Goal: Information Seeking & Learning: Learn about a topic

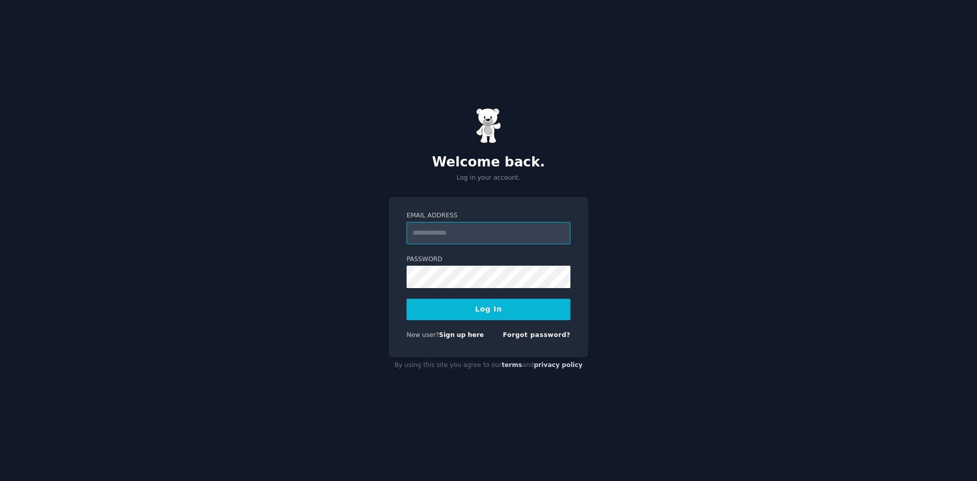
type input "**********"
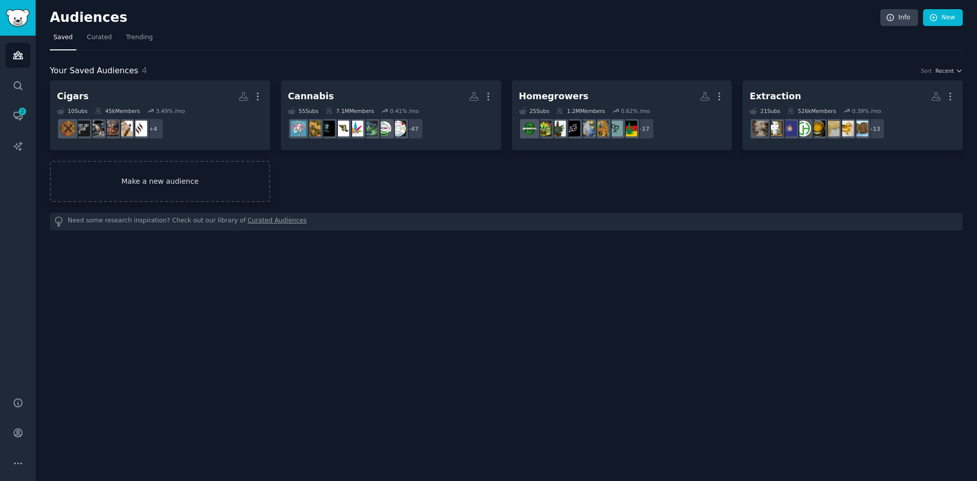
click at [197, 177] on link "Make a new audience" at bounding box center [160, 181] width 220 height 41
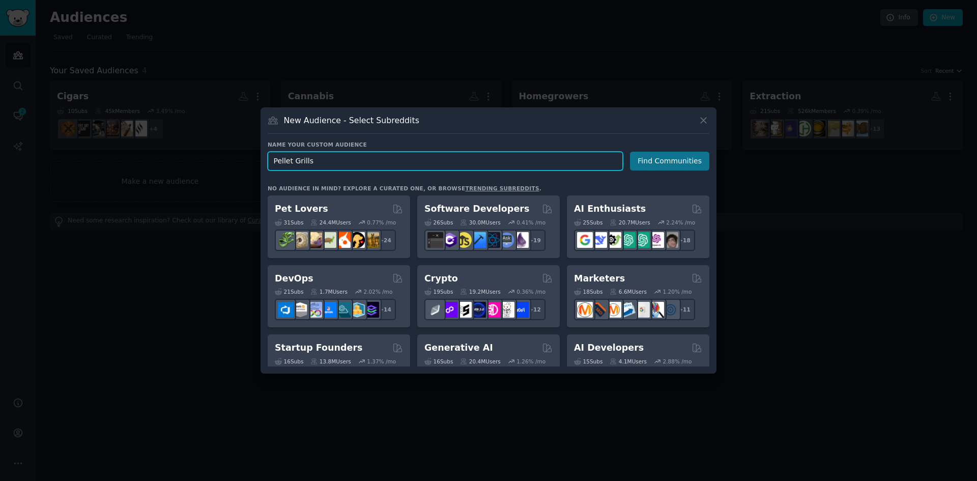
type input "Pellet Grills"
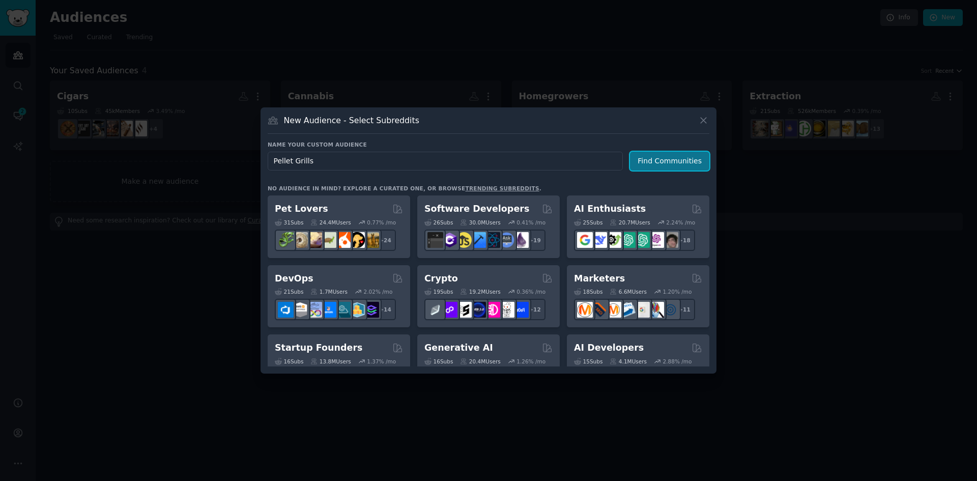
click at [663, 163] on button "Find Communities" at bounding box center [669, 161] width 79 height 19
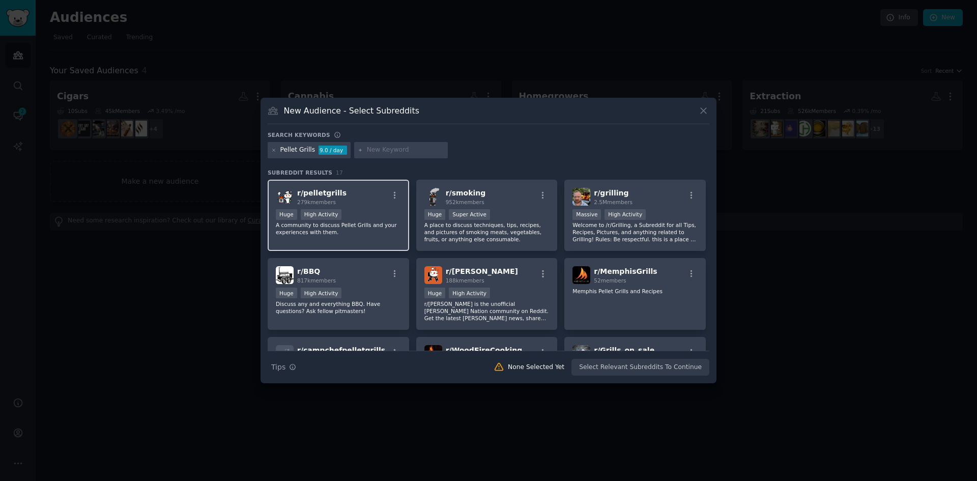
click at [336, 193] on span "r/ pelletgrills" at bounding box center [321, 193] width 49 height 8
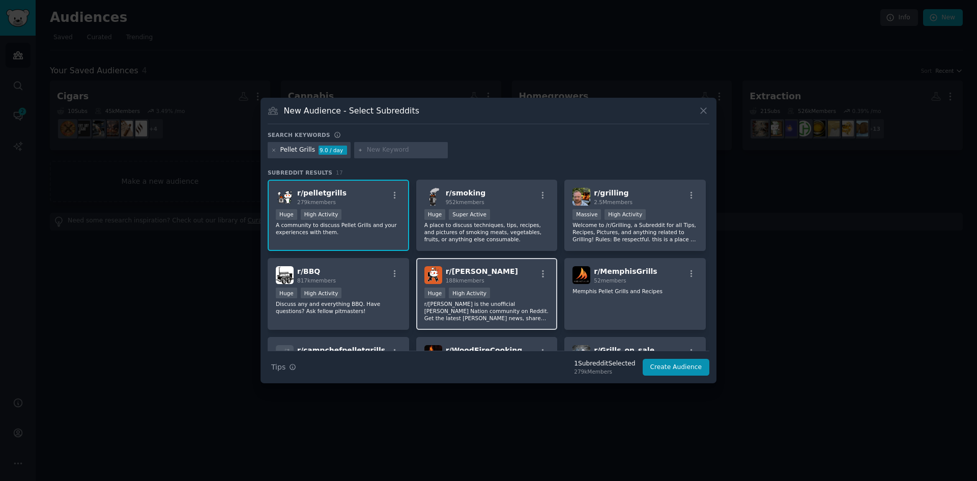
click at [503, 275] on div "r/ [PERSON_NAME] 188k members" at bounding box center [486, 275] width 125 height 18
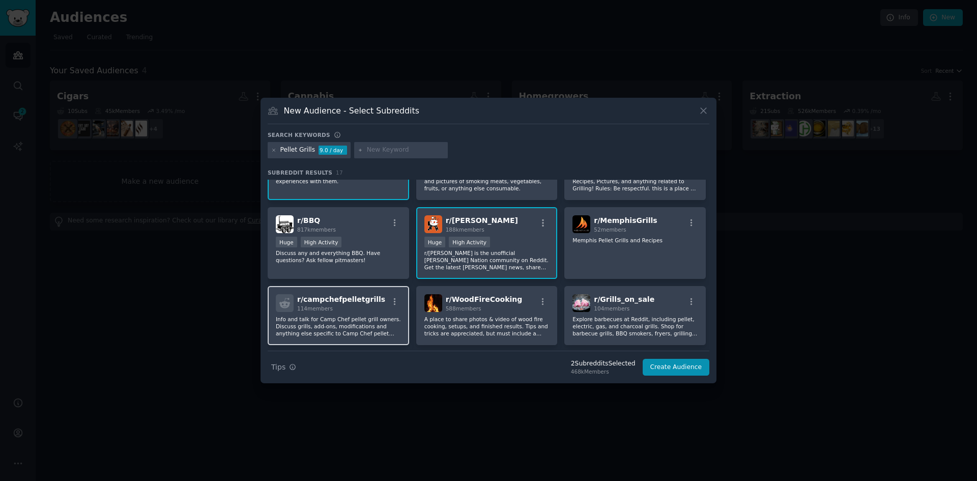
click at [373, 324] on p "Info and talk for Camp Chef pellet grill owners. Discuss grills, add-ons, modif…" at bounding box center [338, 325] width 125 height 21
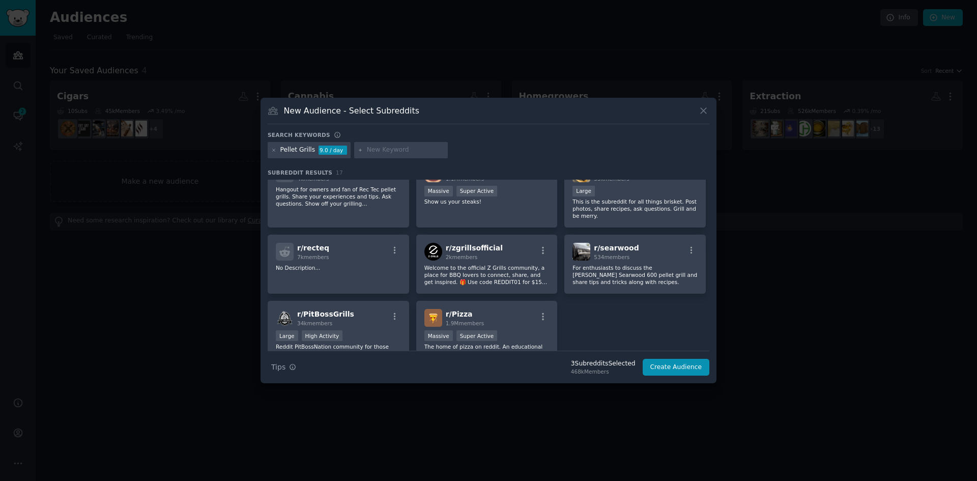
scroll to position [297, 0]
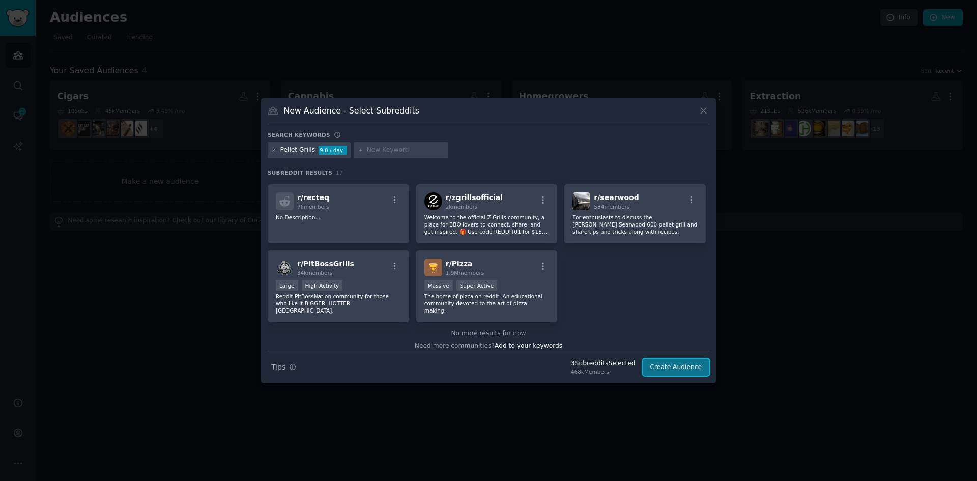
click at [687, 367] on button "Create Audience" at bounding box center [676, 367] width 67 height 17
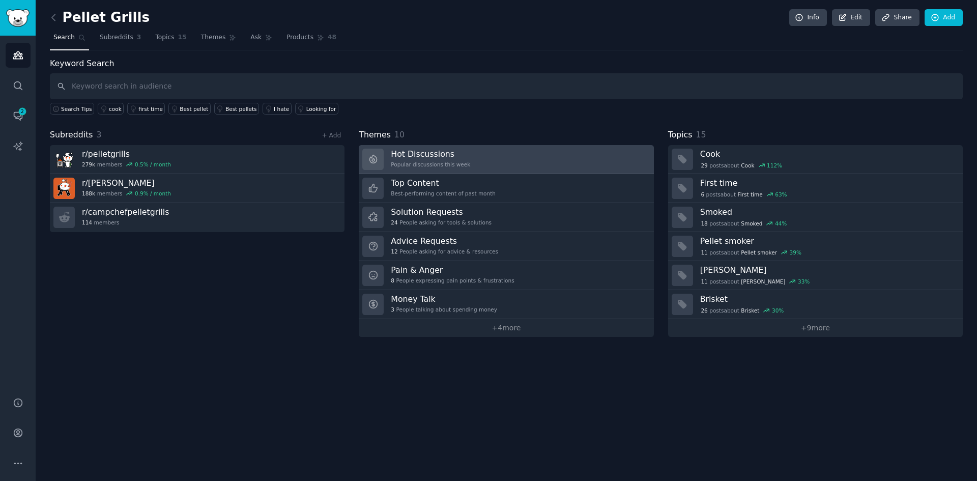
click at [435, 159] on div "Hot Discussions Popular discussions this week" at bounding box center [430, 159] width 79 height 21
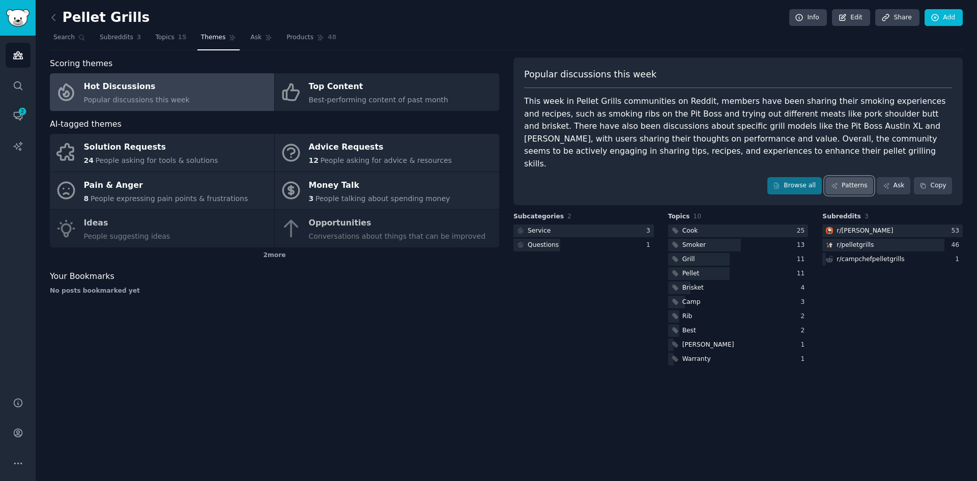
click at [862, 177] on link "Patterns" at bounding box center [849, 185] width 48 height 17
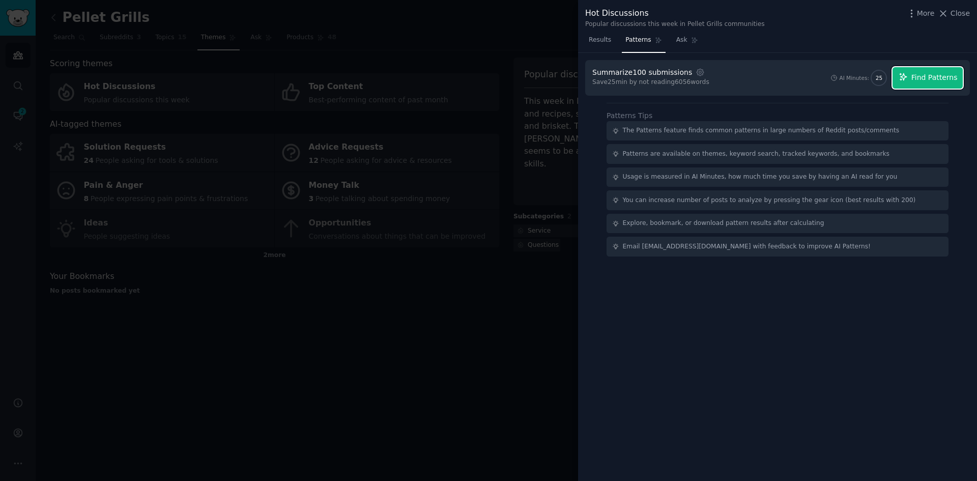
click at [925, 73] on span "Find Patterns" at bounding box center [934, 77] width 46 height 11
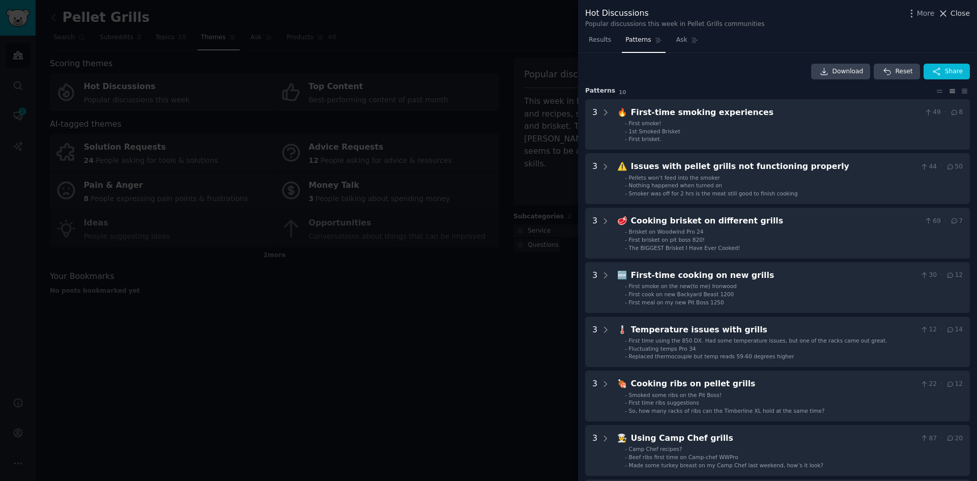
click at [958, 16] on span "Close" at bounding box center [959, 13] width 19 height 11
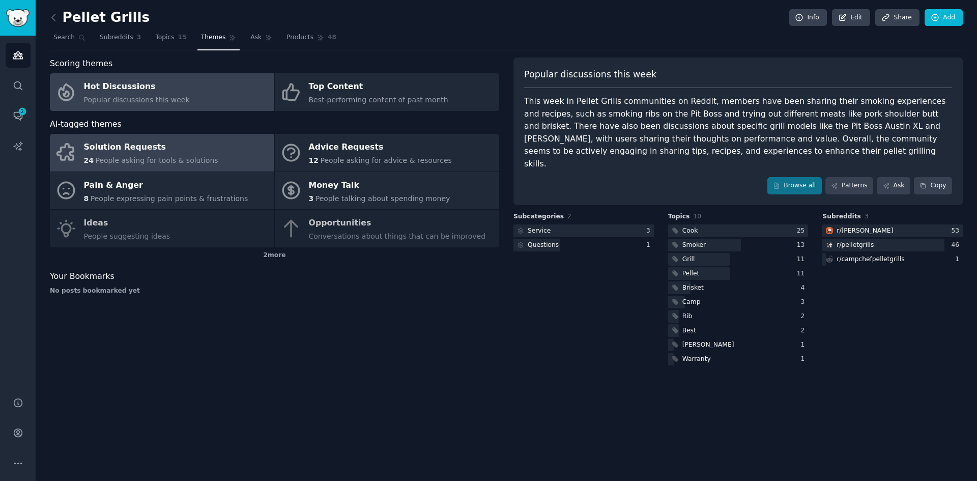
click at [154, 150] on div "Solution Requests" at bounding box center [151, 147] width 134 height 16
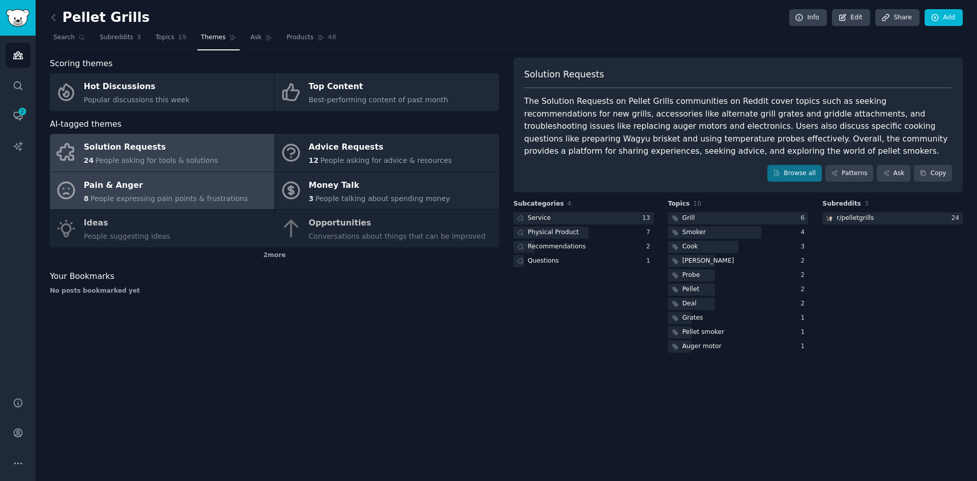
click at [148, 197] on span "People expressing pain points & frustrations" at bounding box center [170, 198] width 158 height 8
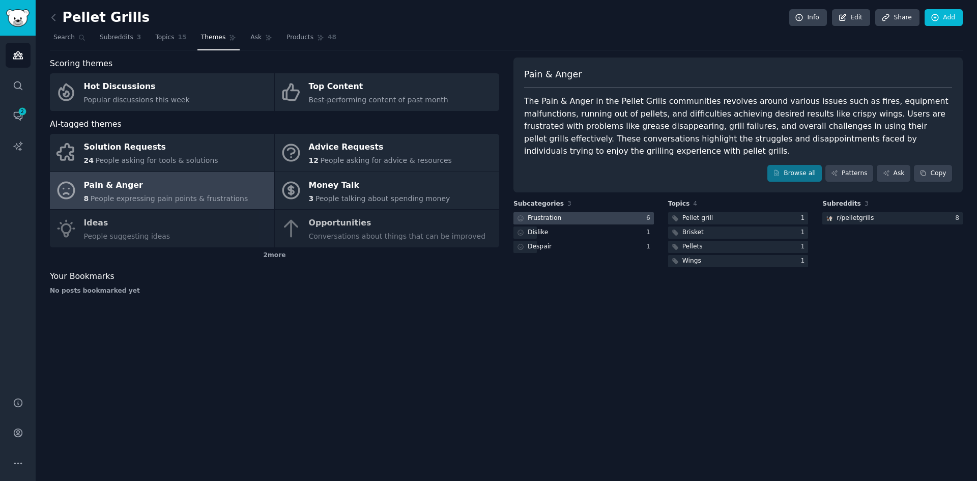
click at [632, 212] on div at bounding box center [583, 218] width 140 height 13
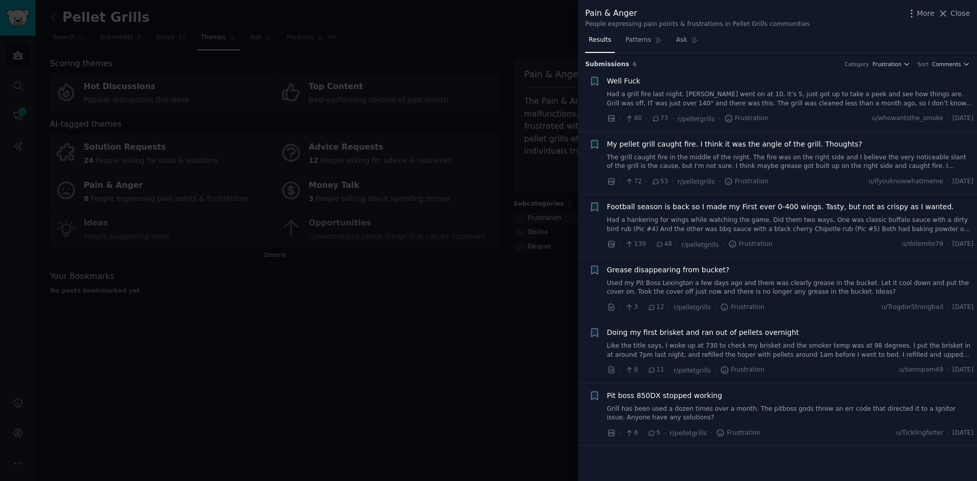
click at [956, 14] on span "Close" at bounding box center [959, 13] width 19 height 11
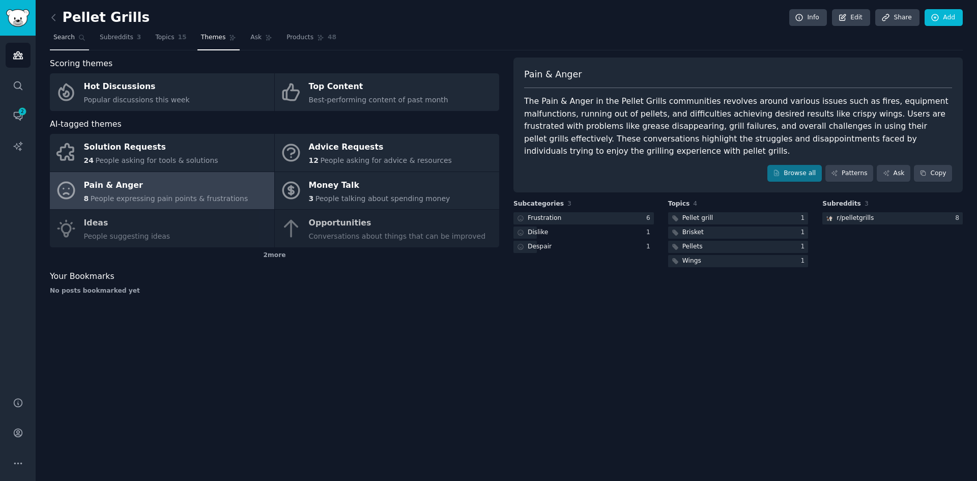
click at [59, 34] on span "Search" at bounding box center [63, 37] width 21 height 9
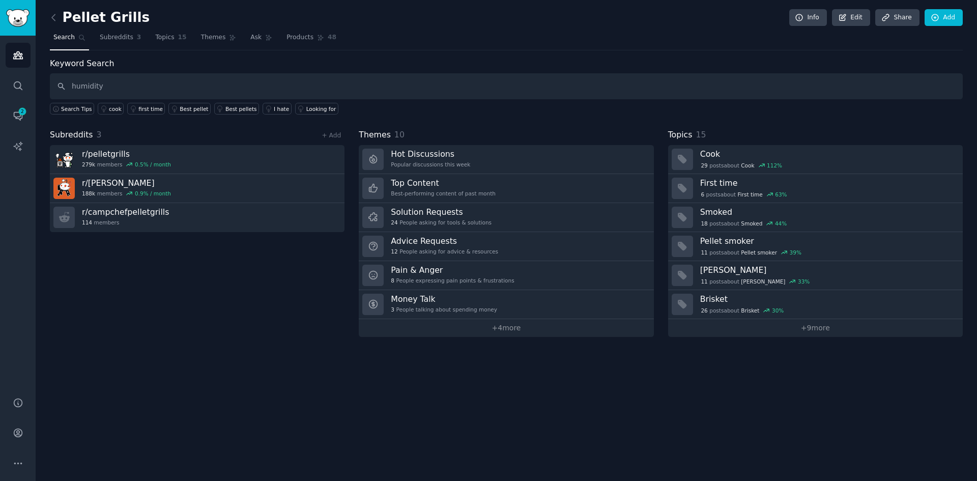
type input "humidity"
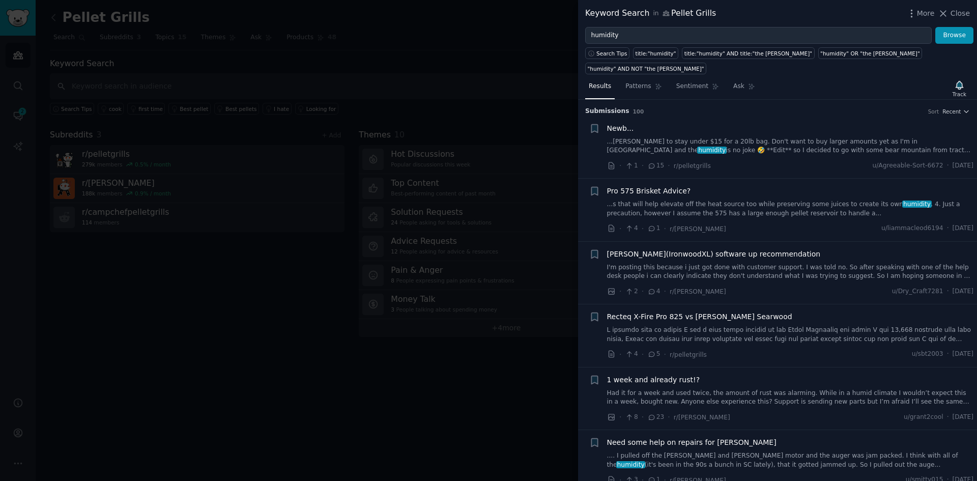
click at [701, 137] on link "...[PERSON_NAME] to stay under $15 for a 20lb bag. Don't want to buy larger amo…" at bounding box center [790, 146] width 367 height 18
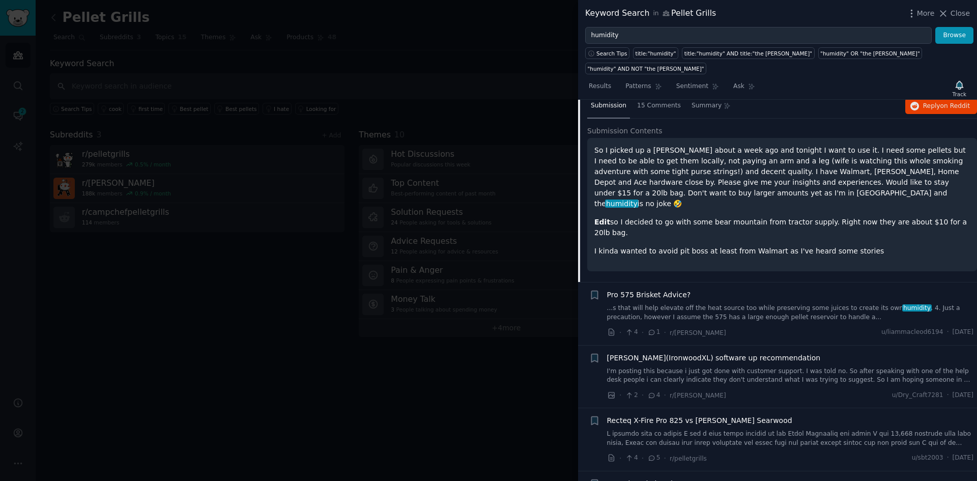
scroll to position [16, 0]
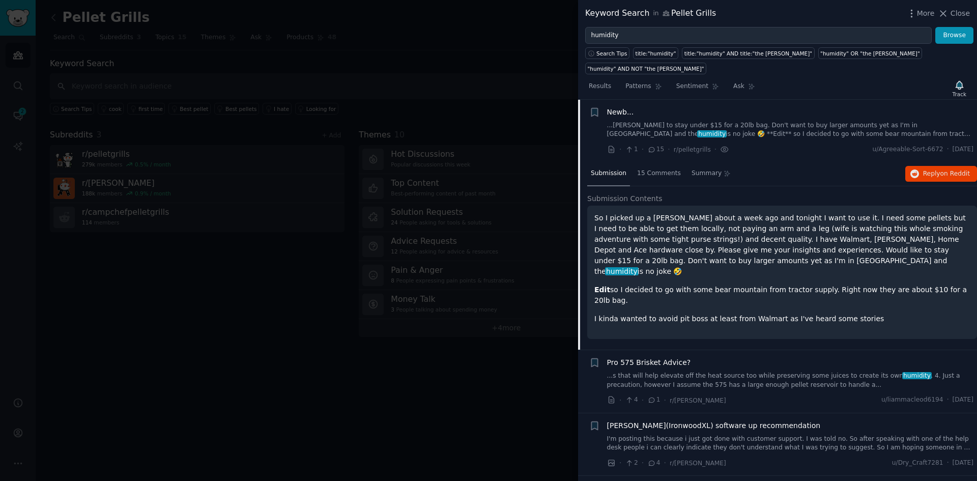
click at [768, 227] on p "So I picked up a [PERSON_NAME] about a week ago and tonight I want to use it. I…" at bounding box center [781, 245] width 375 height 64
click at [655, 169] on span "15 Comments" at bounding box center [659, 173] width 44 height 9
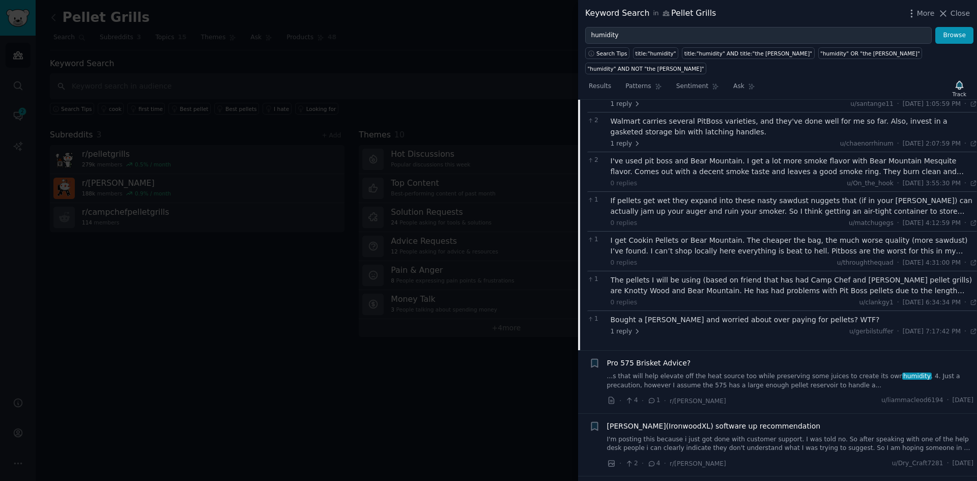
scroll to position [322, 0]
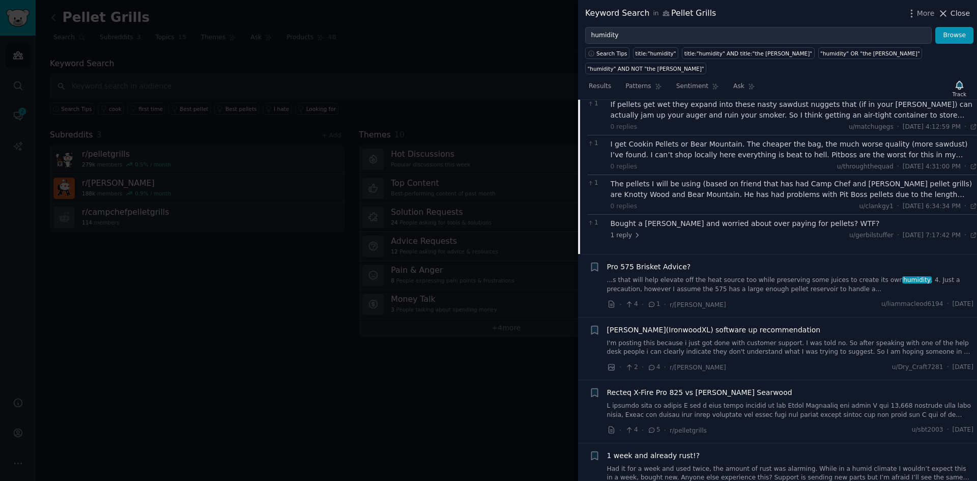
click at [948, 15] on icon at bounding box center [943, 13] width 11 height 11
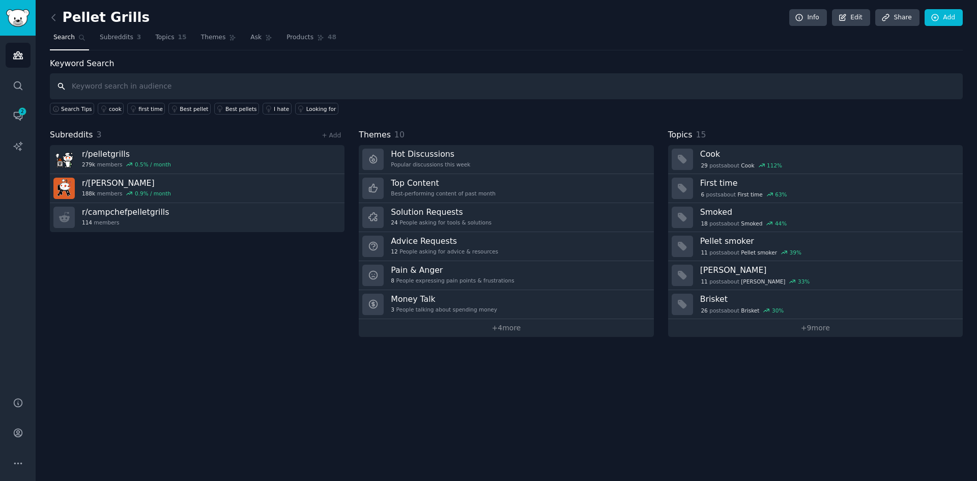
click at [118, 91] on input "text" at bounding box center [506, 86] width 913 height 26
type input "auger jam"
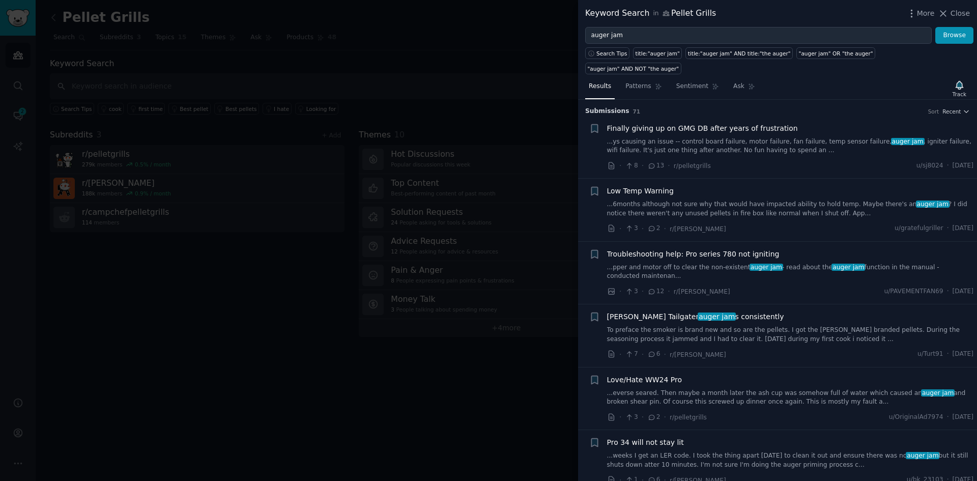
drag, startPoint x: 961, startPoint y: 11, endPoint x: 764, endPoint y: 22, distance: 197.2
click at [961, 11] on span "Close" at bounding box center [959, 13] width 19 height 11
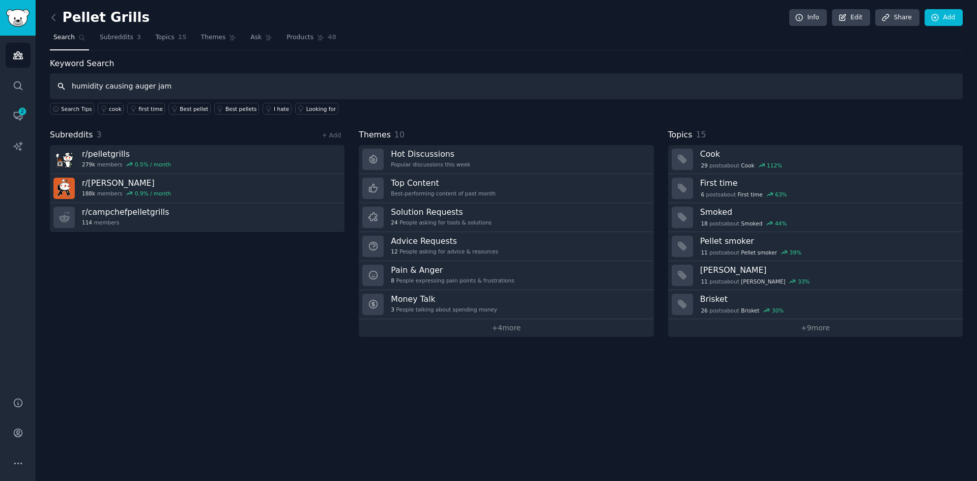
type input "humidity causing auger jam"
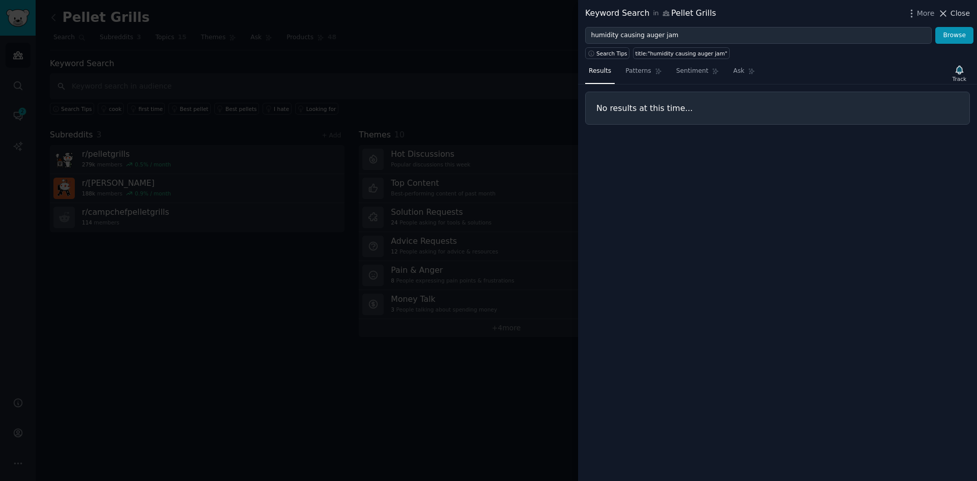
click at [960, 12] on span "Close" at bounding box center [959, 13] width 19 height 11
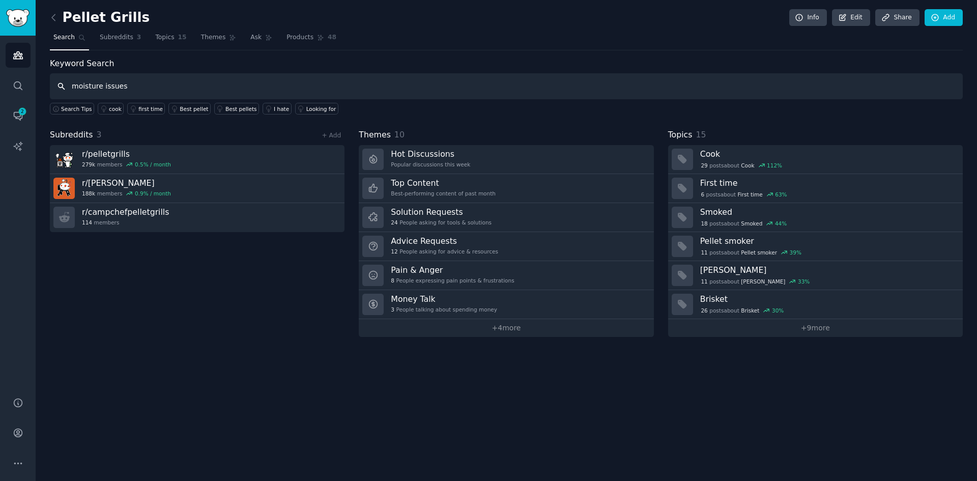
type input "moisture issues"
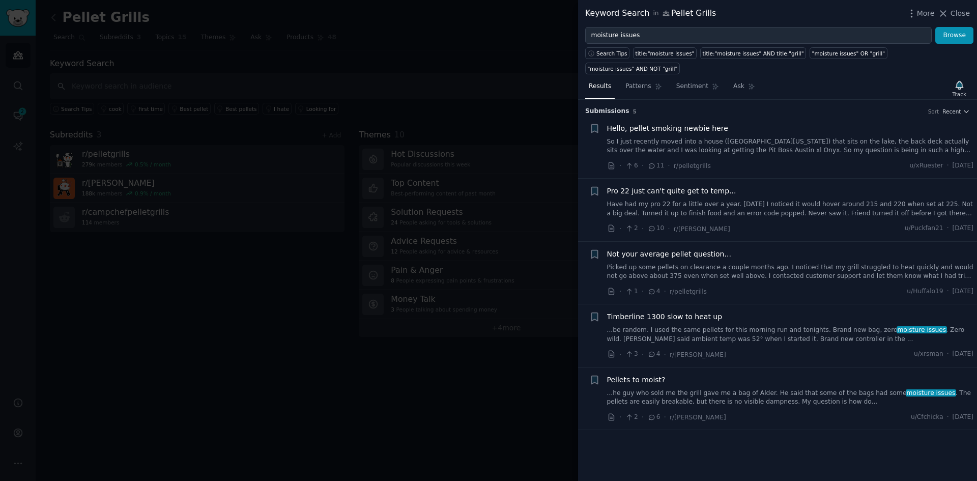
click at [647, 374] on span "Pellets to moist?" at bounding box center [636, 379] width 59 height 11
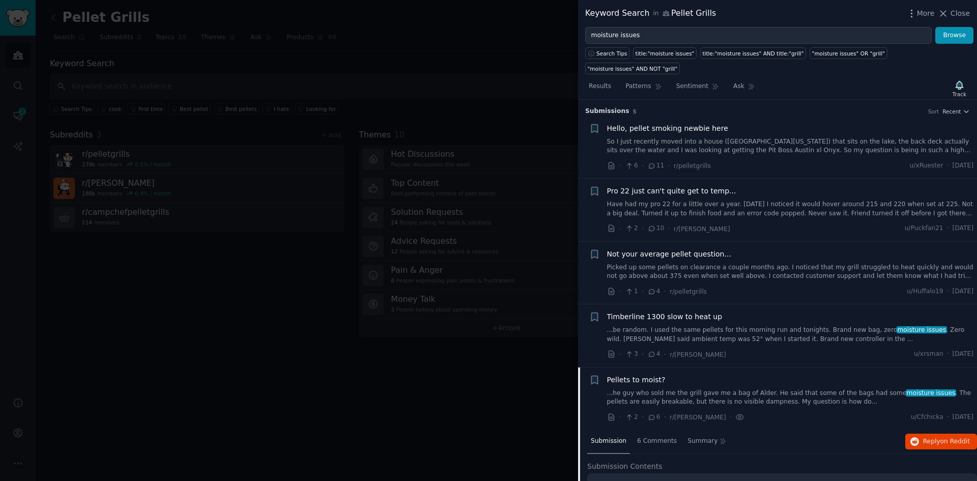
scroll to position [86, 0]
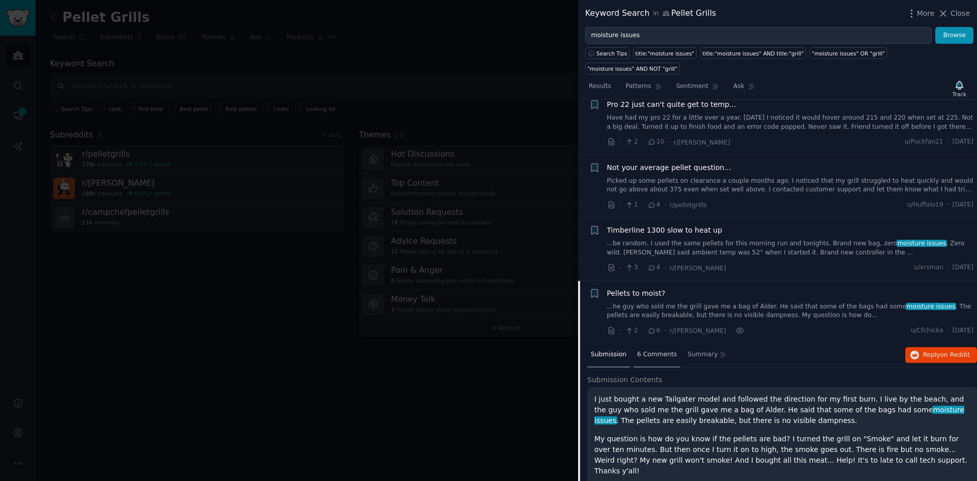
click at [644, 350] on span "6 Comments" at bounding box center [657, 354] width 40 height 9
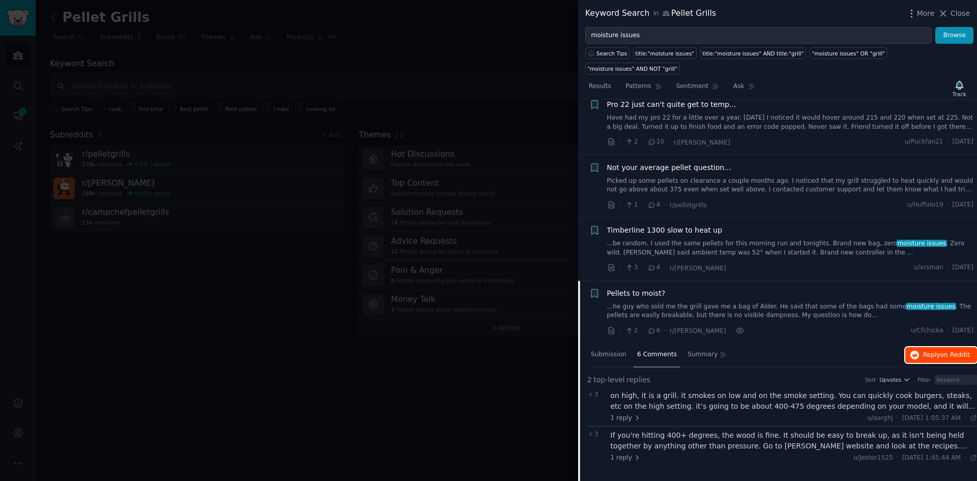
click at [934, 351] on span "Reply on Reddit" at bounding box center [946, 355] width 47 height 9
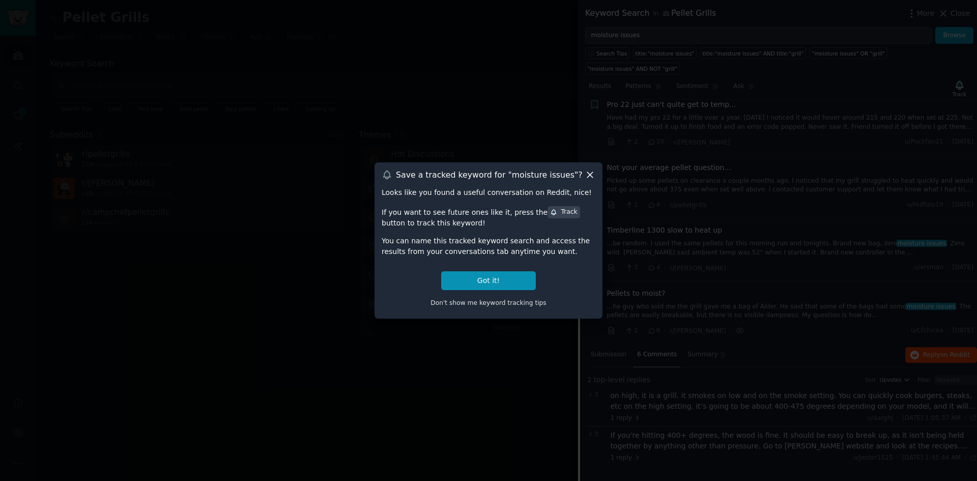
click at [591, 174] on icon at bounding box center [590, 175] width 6 height 6
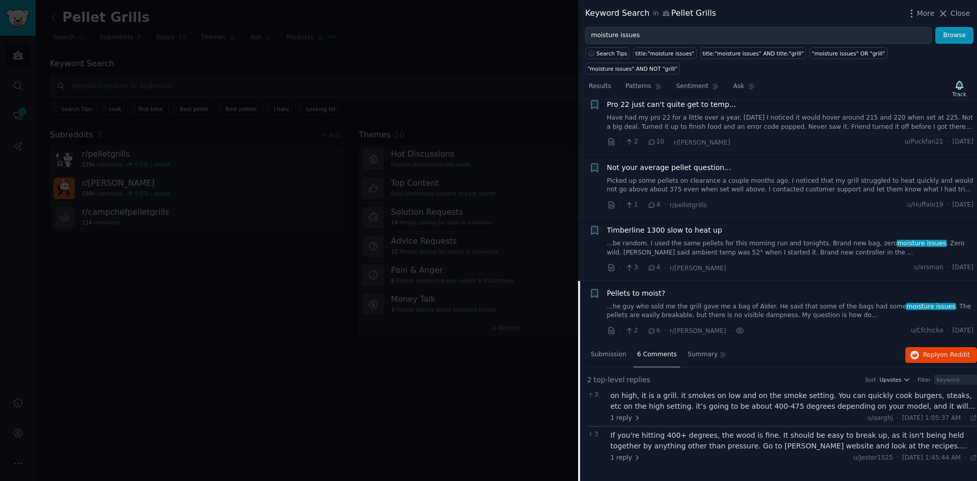
click at [958, 13] on span "Close" at bounding box center [959, 13] width 19 height 11
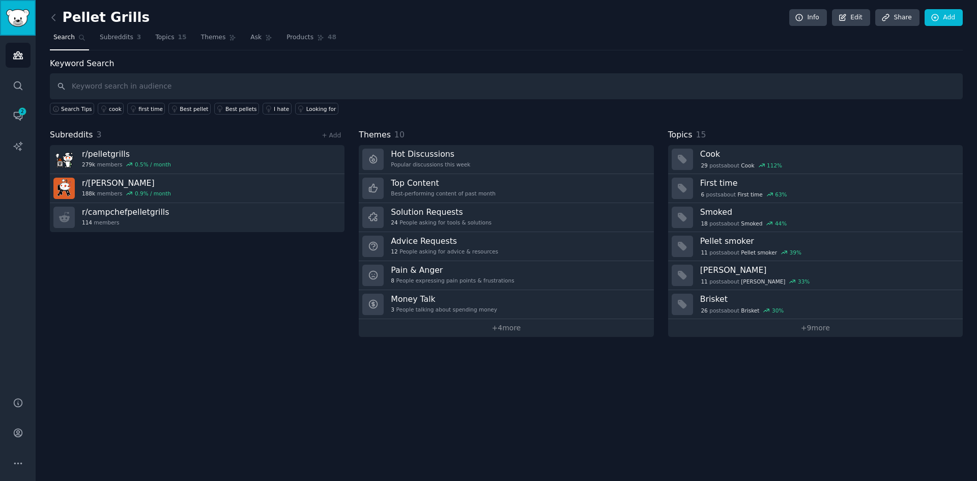
click at [23, 22] on img "Sidebar" at bounding box center [17, 18] width 23 height 18
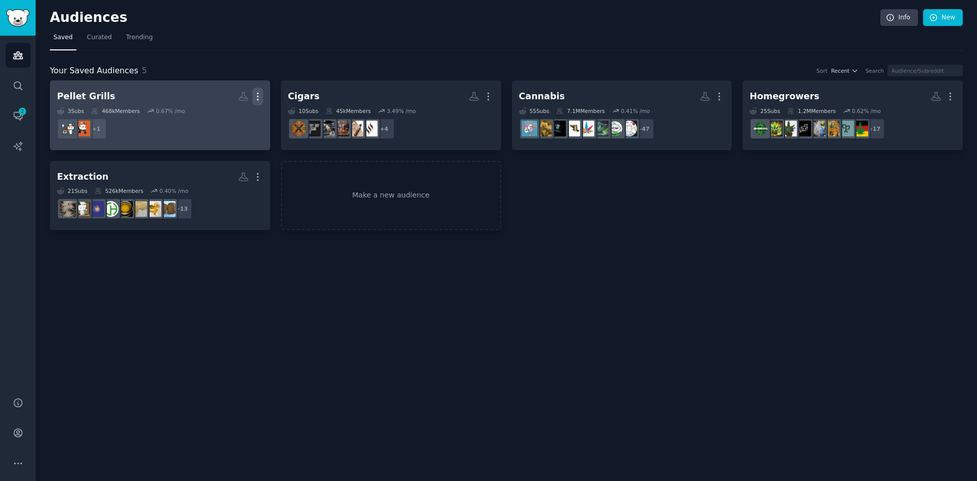
click at [256, 97] on icon "button" at bounding box center [257, 96] width 11 height 11
click at [159, 95] on h2 "Pellet Grills Custom Audience More View Delete" at bounding box center [160, 97] width 206 height 18
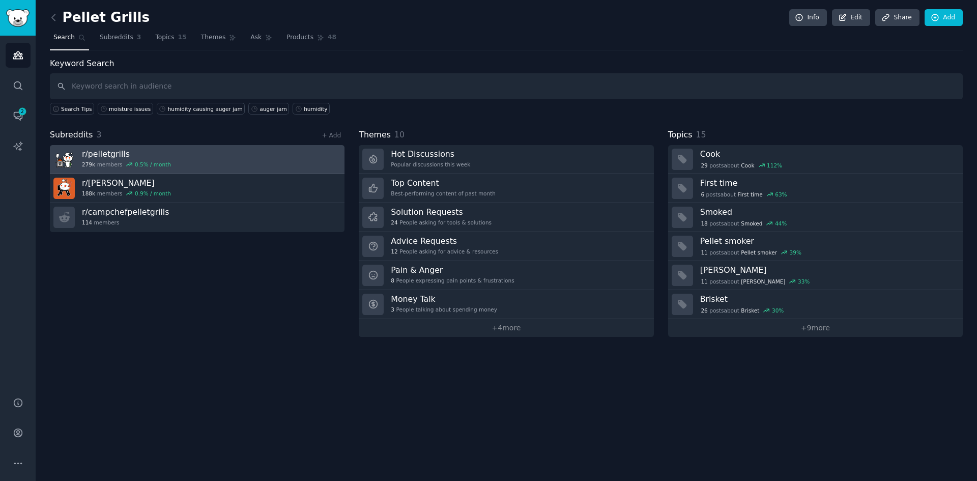
click at [302, 158] on link "r/ pelletgrills 279k members 0.5 % / month" at bounding box center [197, 159] width 295 height 29
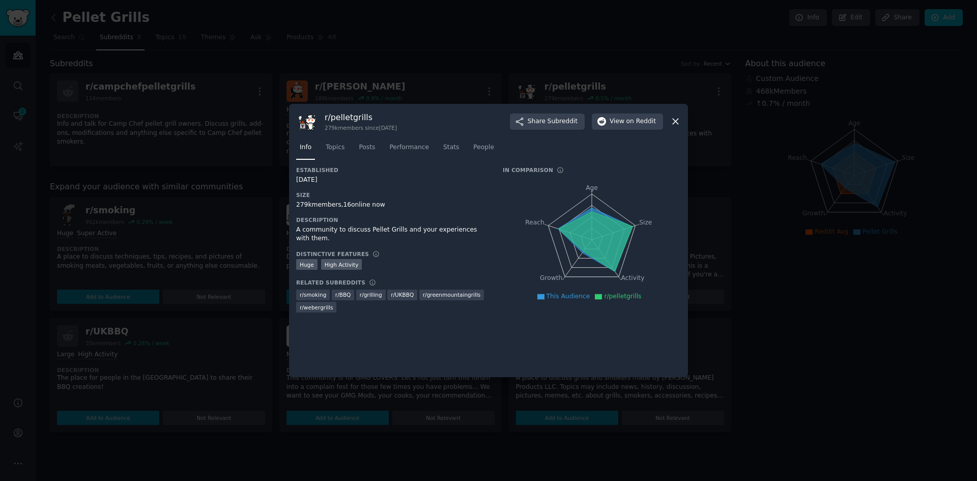
click at [673, 122] on icon at bounding box center [675, 121] width 11 height 11
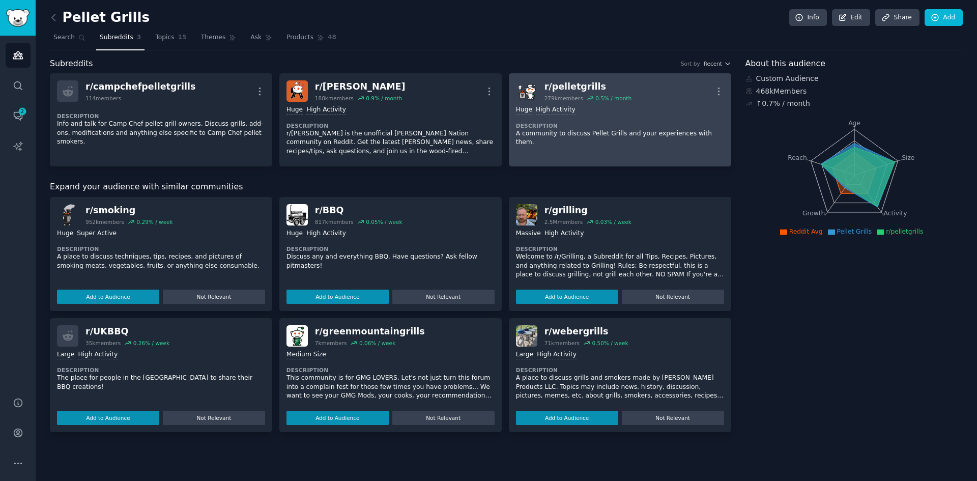
click at [609, 85] on div "r/ pelletgrills" at bounding box center [587, 86] width 87 height 13
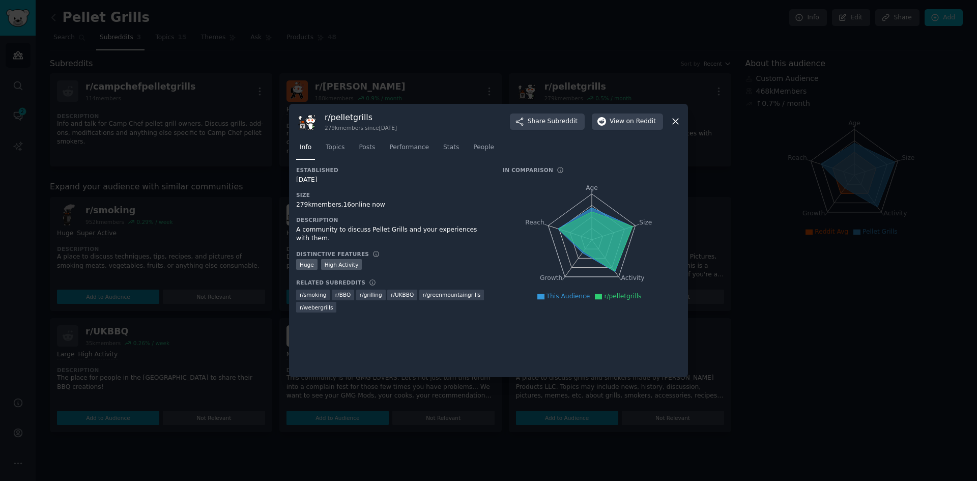
click at [676, 121] on icon at bounding box center [676, 122] width 6 height 6
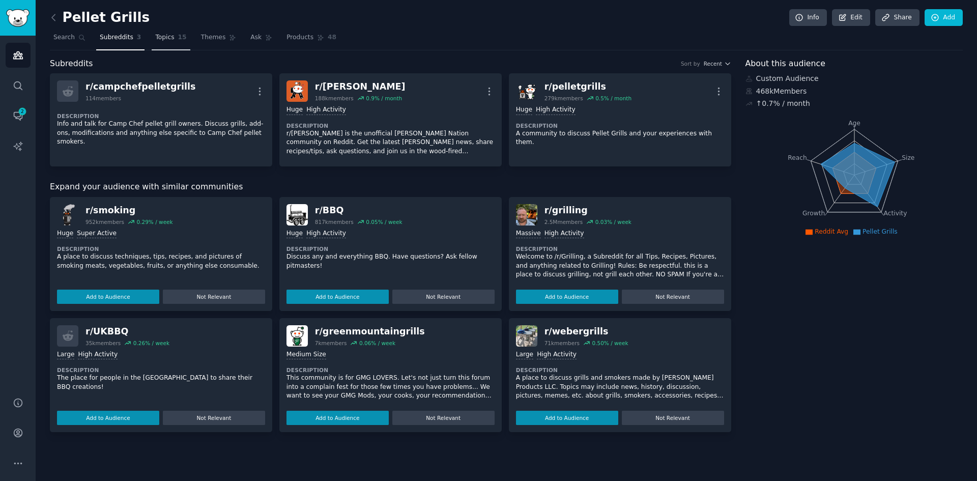
click at [163, 39] on span "Topics" at bounding box center [164, 37] width 19 height 9
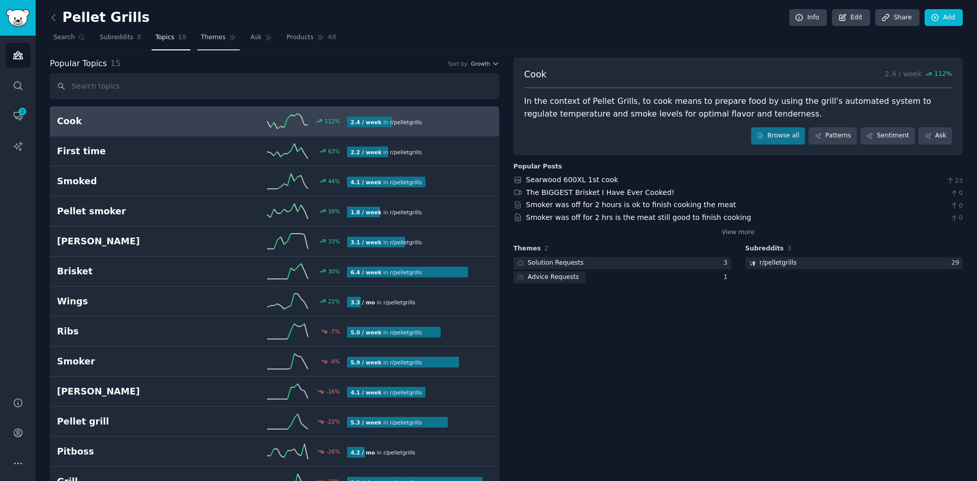
click at [216, 42] on link "Themes" at bounding box center [218, 40] width 43 height 21
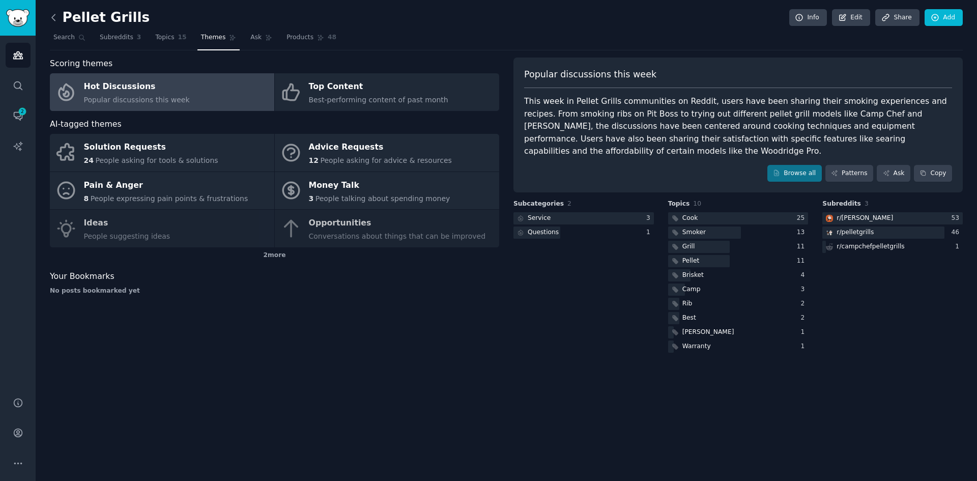
click at [51, 18] on icon at bounding box center [53, 17] width 11 height 11
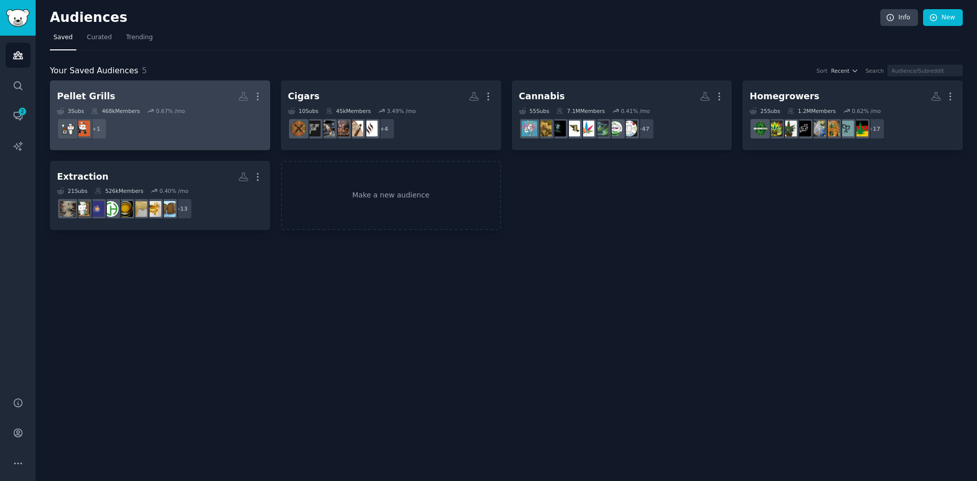
click at [113, 95] on h2 "Pellet Grills More" at bounding box center [160, 97] width 206 height 18
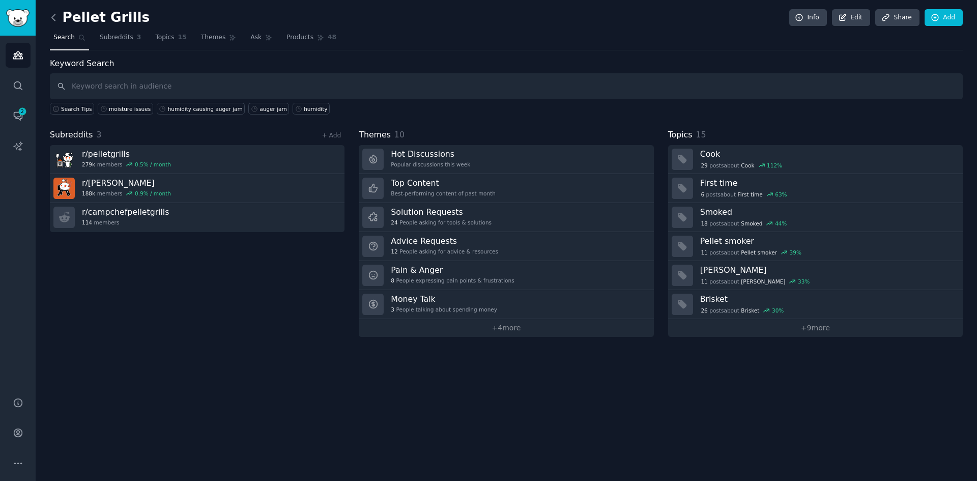
click at [55, 19] on icon at bounding box center [53, 17] width 11 height 11
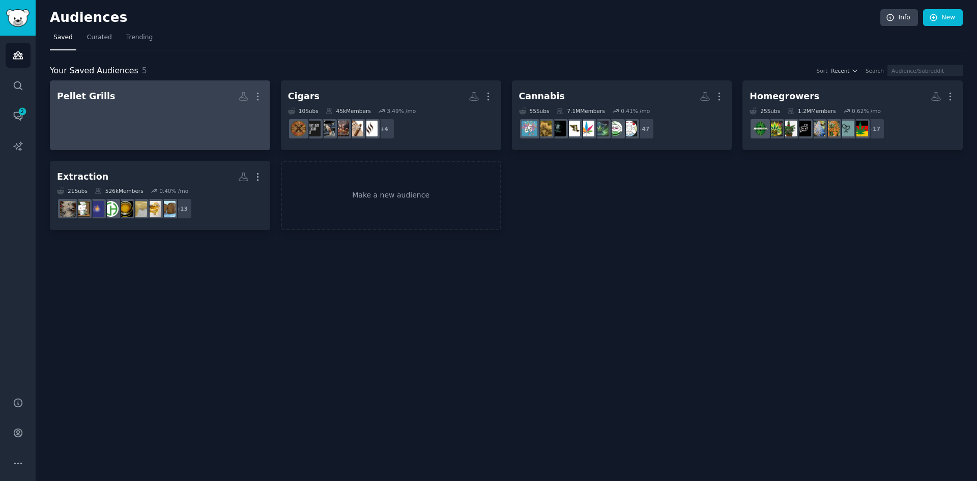
click at [85, 98] on div "Pellet Grills" at bounding box center [86, 96] width 58 height 13
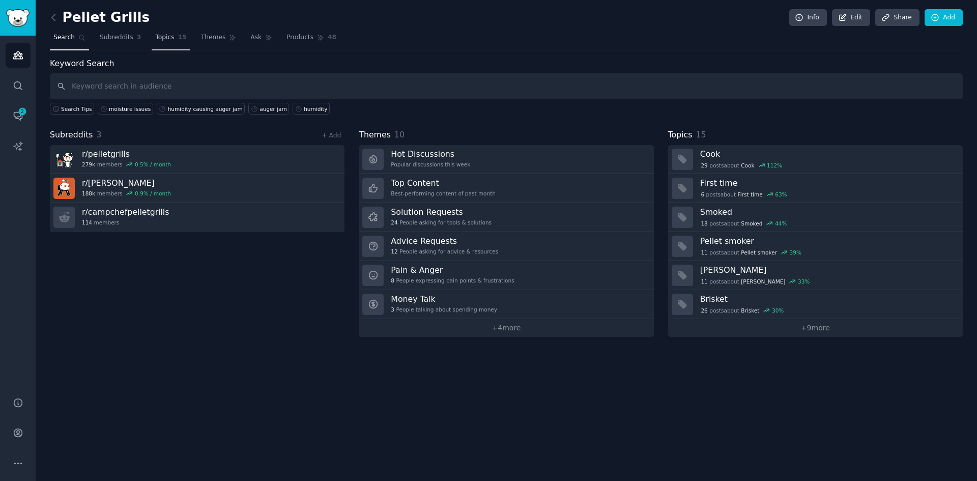
click at [159, 43] on link "Topics 15" at bounding box center [171, 40] width 38 height 21
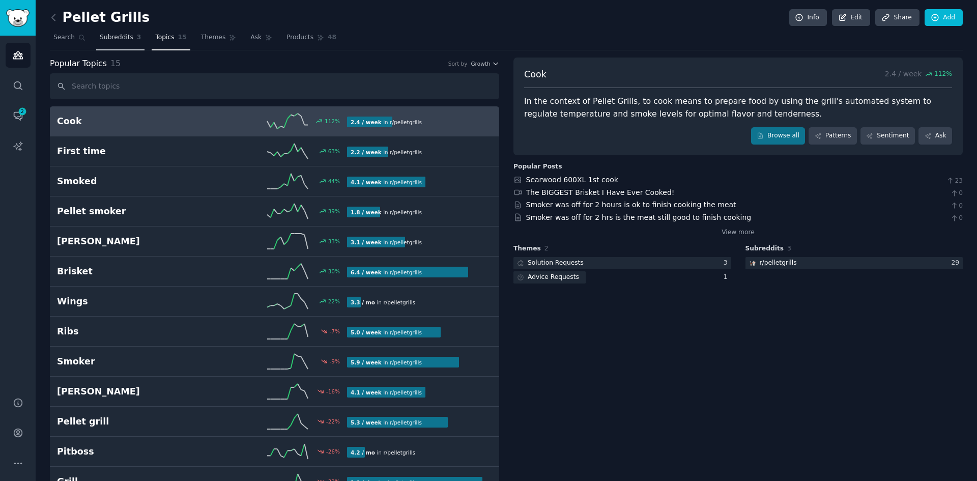
click at [106, 38] on span "Subreddits" at bounding box center [117, 37] width 34 height 9
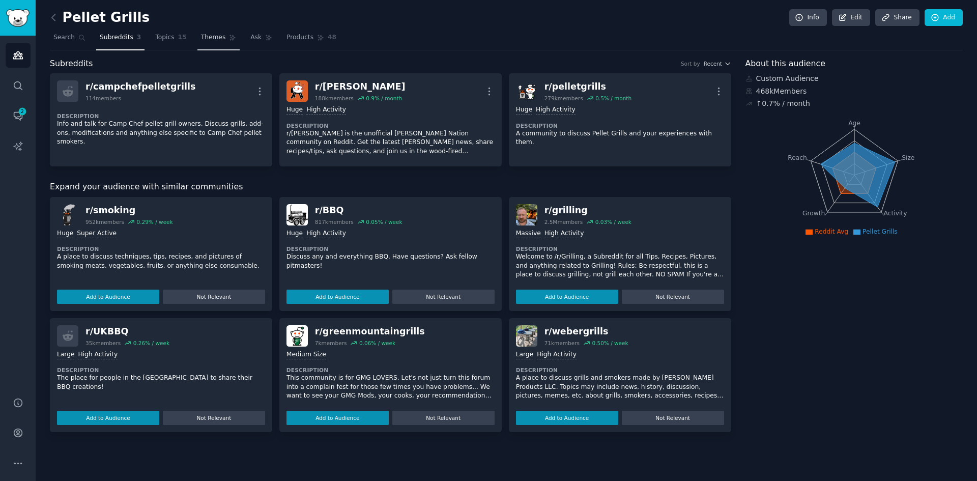
click at [201, 37] on span "Themes" at bounding box center [213, 37] width 25 height 9
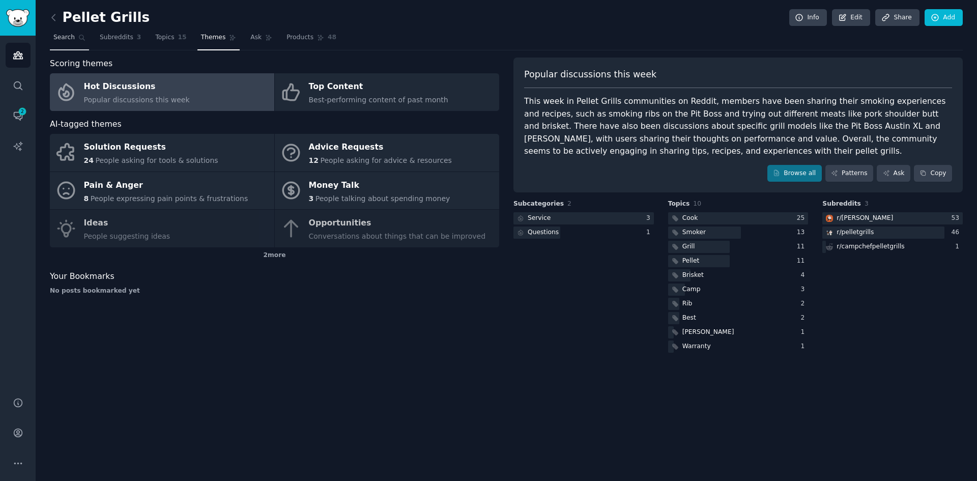
click at [69, 41] on span "Search" at bounding box center [63, 37] width 21 height 9
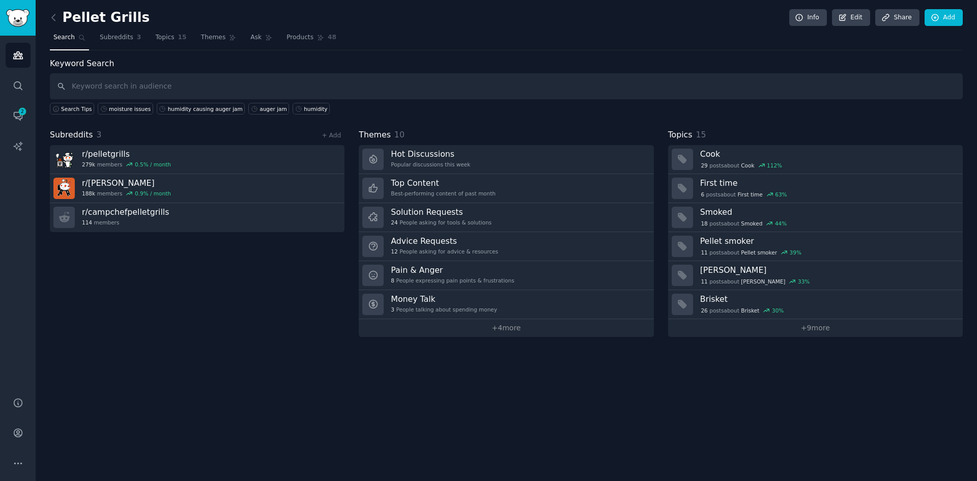
click at [98, 91] on input "text" at bounding box center [506, 86] width 913 height 26
type input ""frustrating""
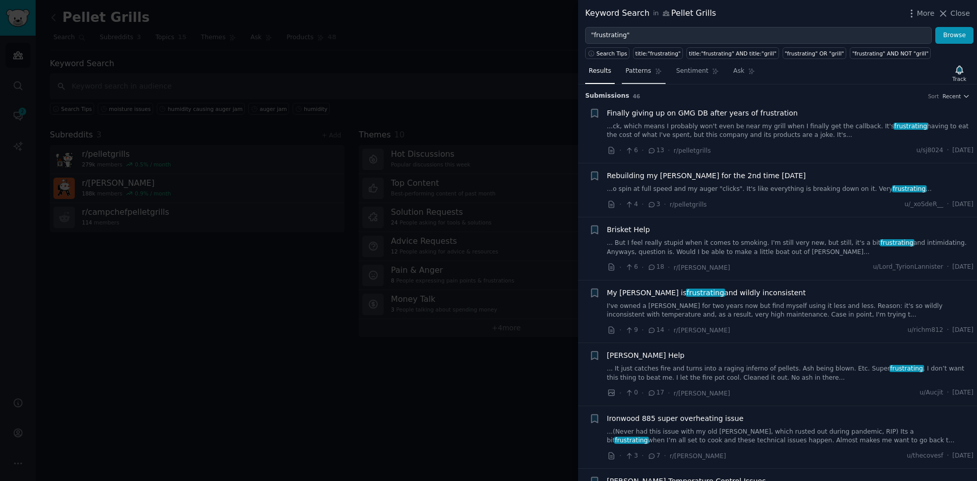
click at [643, 73] on span "Patterns" at bounding box center [637, 71] width 25 height 9
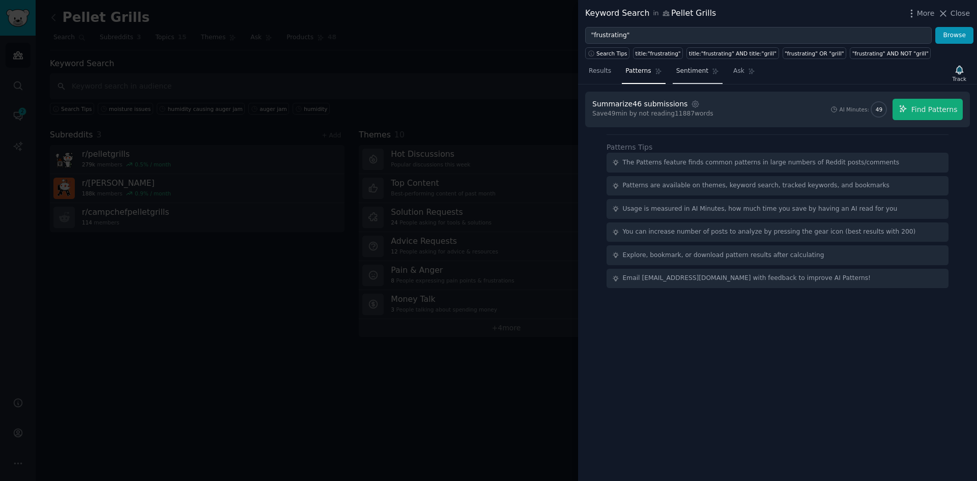
click at [692, 74] on span "Sentiment" at bounding box center [692, 71] width 32 height 9
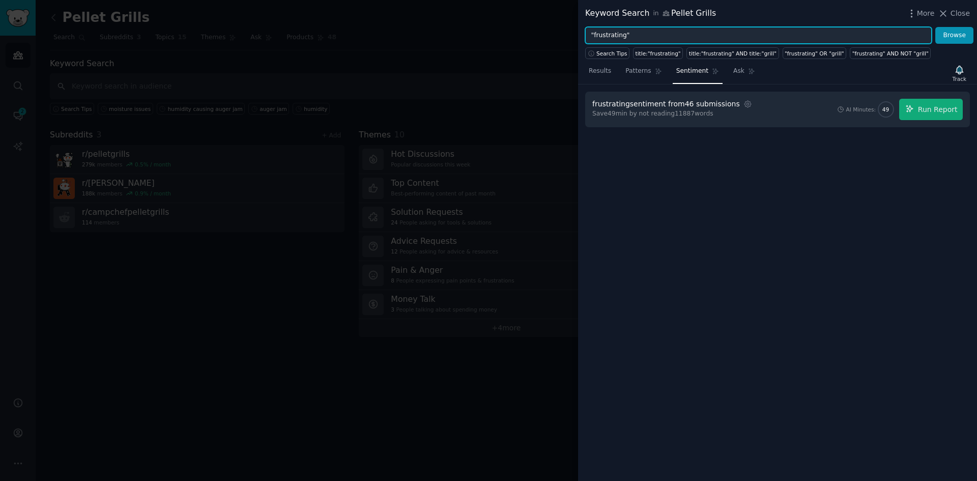
click at [699, 32] on input ""frustrating"" at bounding box center [758, 35] width 346 height 17
type input ""frustrating" AND "moisture""
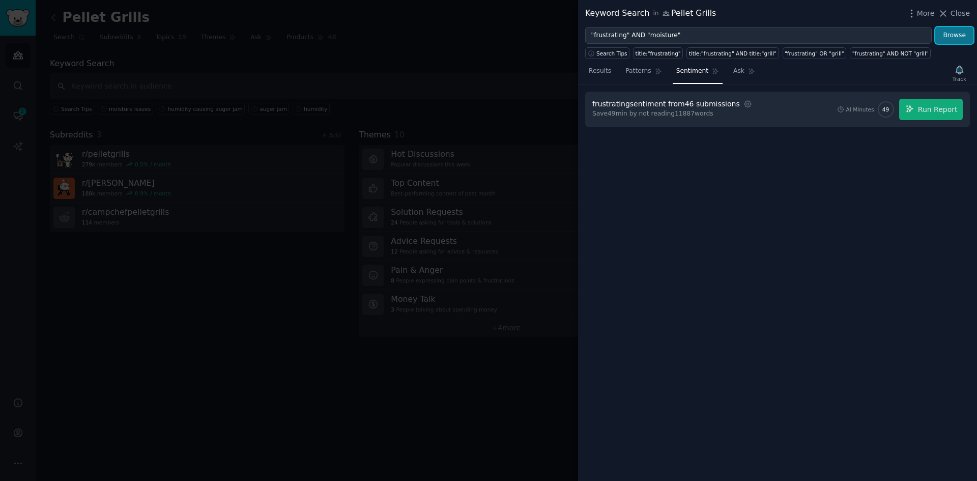
click at [962, 35] on button "Browse" at bounding box center [954, 35] width 38 height 17
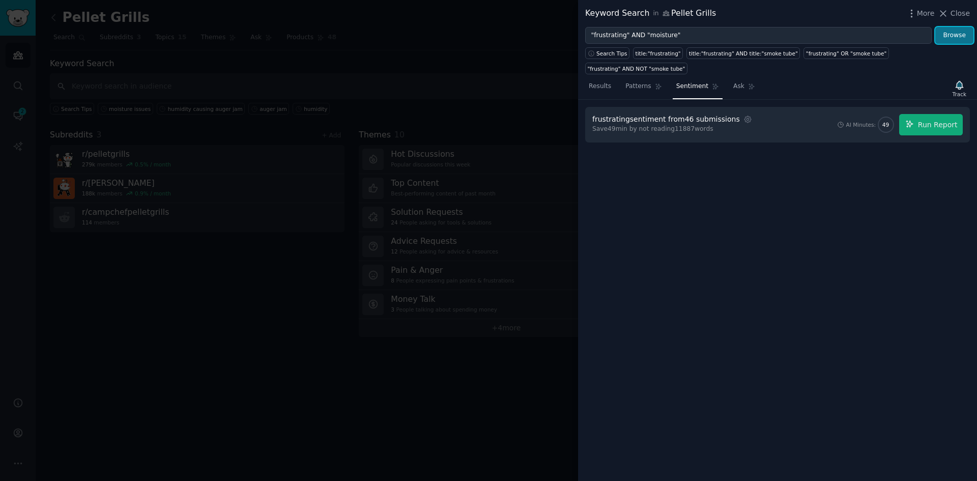
click at [943, 39] on button "Browse" at bounding box center [954, 35] width 38 height 17
click at [642, 82] on span "Patterns" at bounding box center [637, 86] width 25 height 9
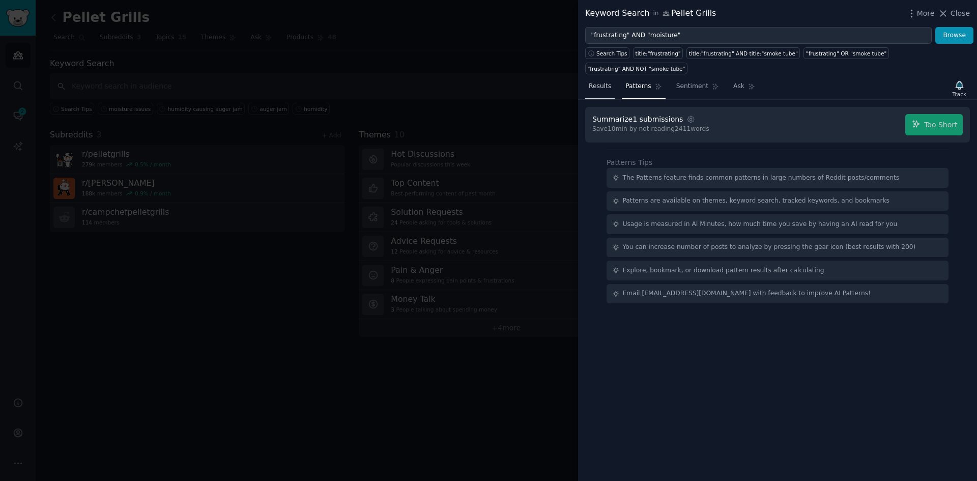
click at [600, 78] on link "Results" at bounding box center [600, 88] width 30 height 21
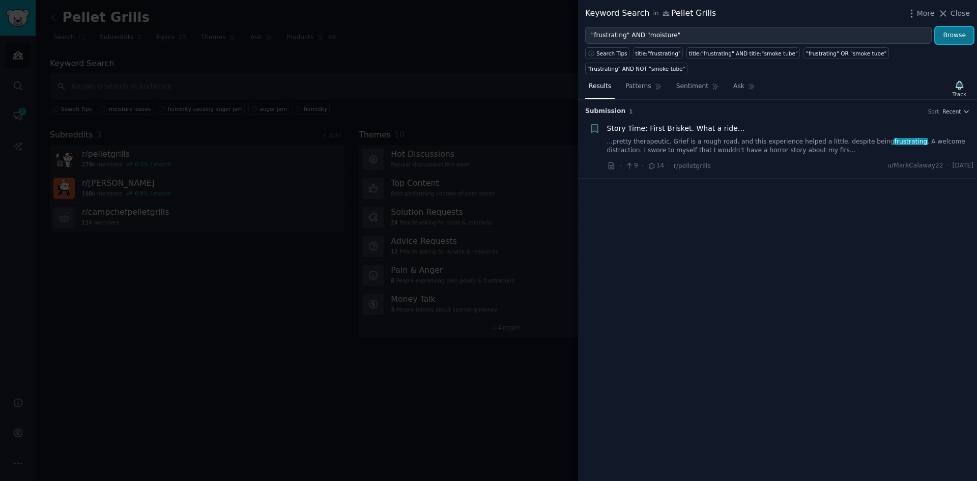
click at [959, 35] on button "Browse" at bounding box center [954, 35] width 38 height 17
click at [681, 123] on span "Story Time: First Brisket. What a ride…" at bounding box center [676, 128] width 138 height 11
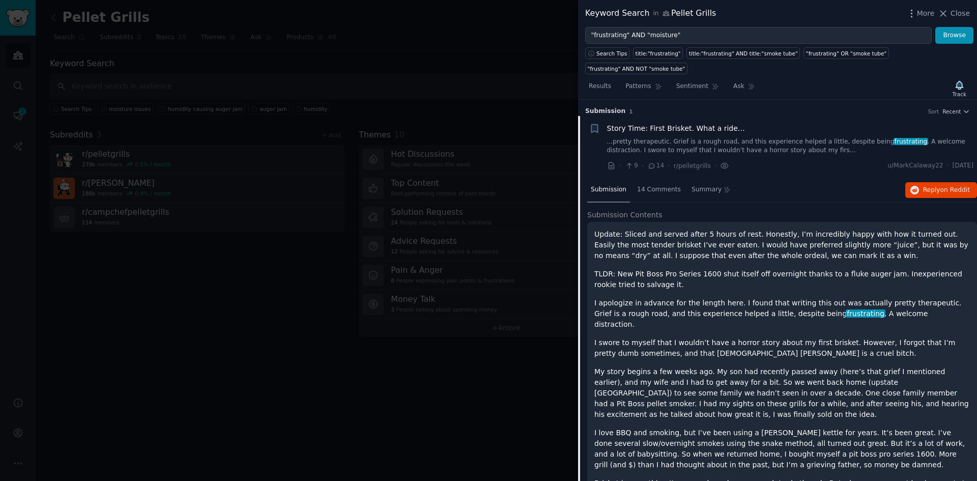
scroll to position [16, 0]
